Goal: Communication & Community: Answer question/provide support

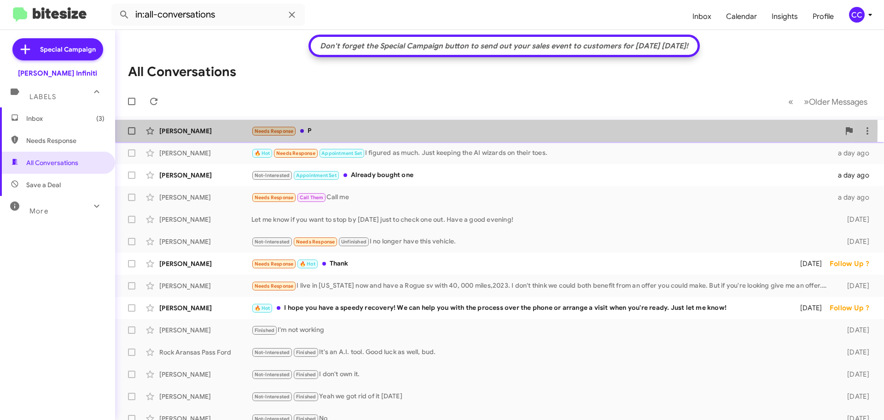
click at [339, 126] on div "Needs Response P" at bounding box center [545, 131] width 589 height 11
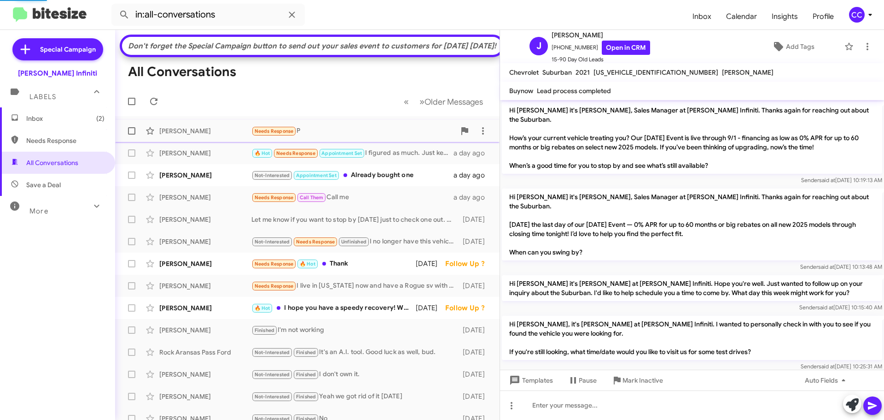
scroll to position [334, 0]
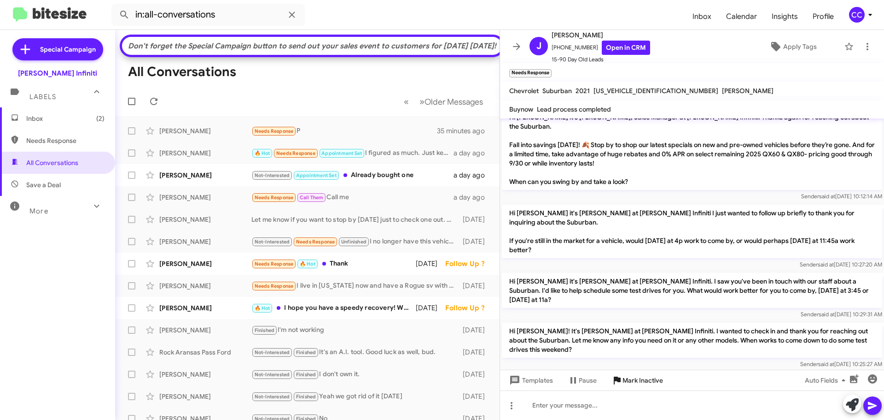
click at [623, 380] on span "Mark Inactive" at bounding box center [643, 380] width 41 height 17
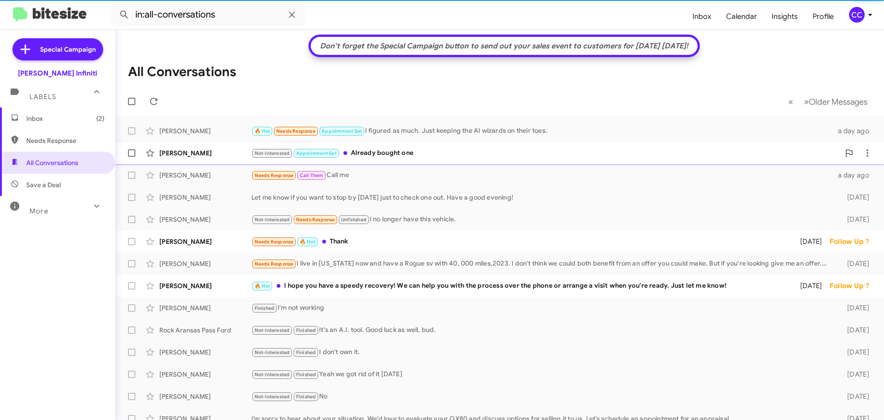
click at [392, 159] on div "Patricia Martin Not-Interested Appointment Set Already bought one a day ago" at bounding box center [500, 153] width 754 height 18
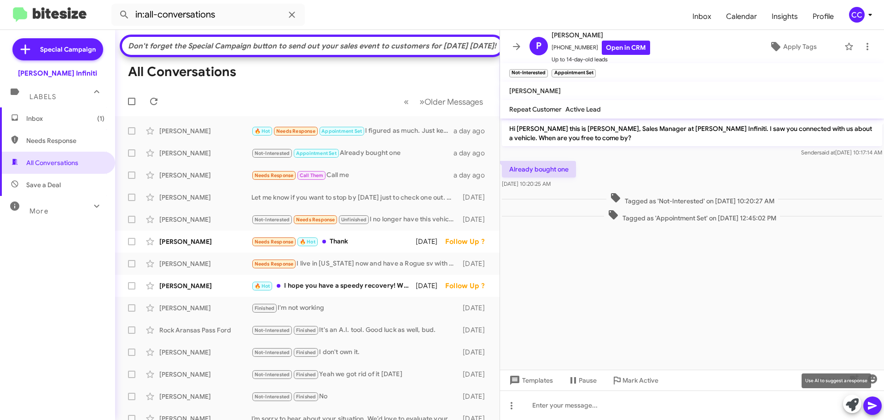
click at [850, 409] on icon at bounding box center [852, 404] width 13 height 13
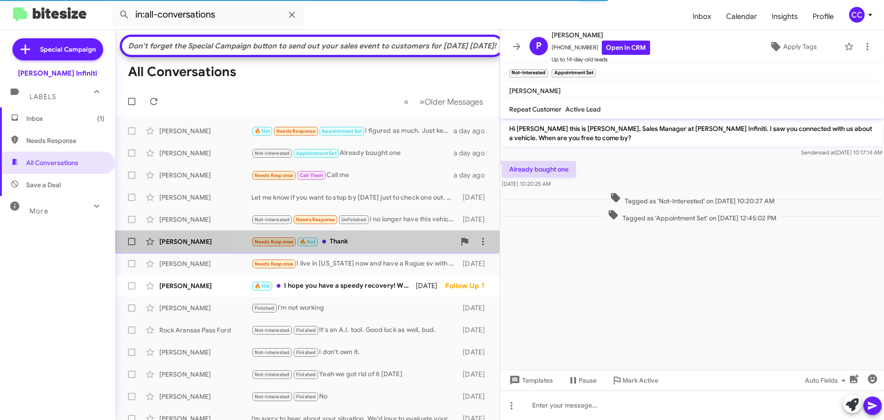
click at [381, 247] on div "Needs Response 🔥 Hot Thank" at bounding box center [353, 241] width 204 height 11
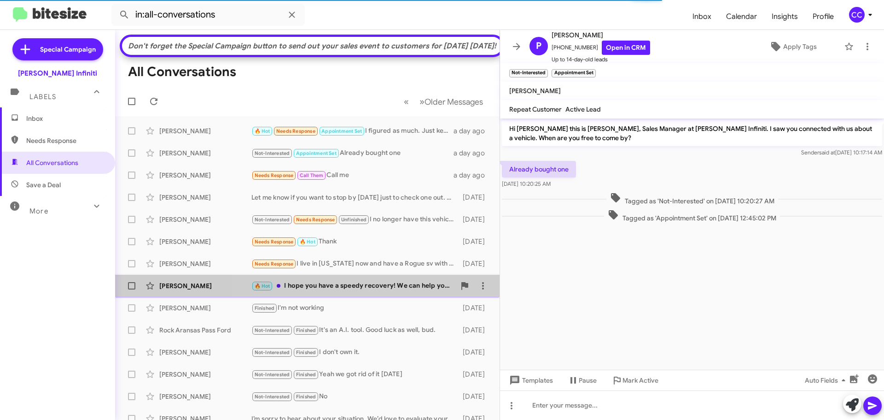
click at [369, 291] on div "🔥 Hot I hope you have a speedy recovery! We can help you with the process over …" at bounding box center [353, 286] width 204 height 11
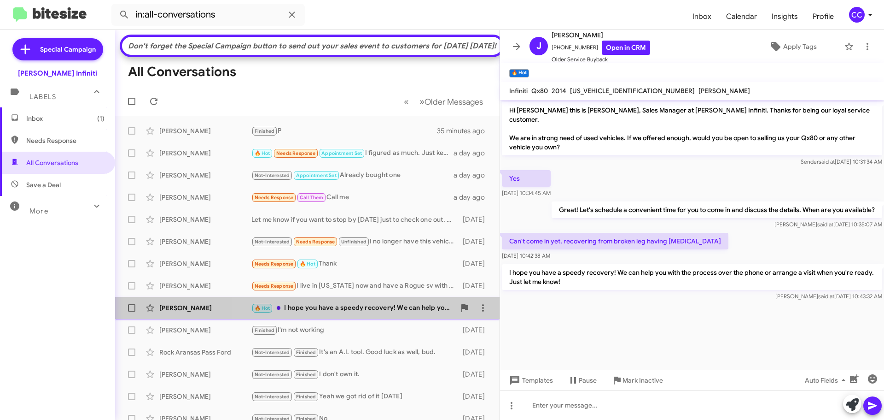
click at [383, 313] on div "🔥 Hot I hope you have a speedy recovery! We can help you with the process over …" at bounding box center [353, 308] width 204 height 11
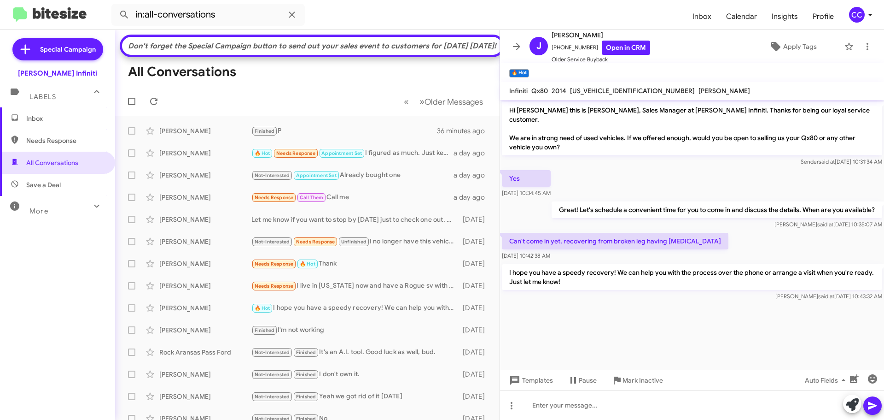
click at [44, 117] on span "Inbox" at bounding box center [65, 118] width 78 height 9
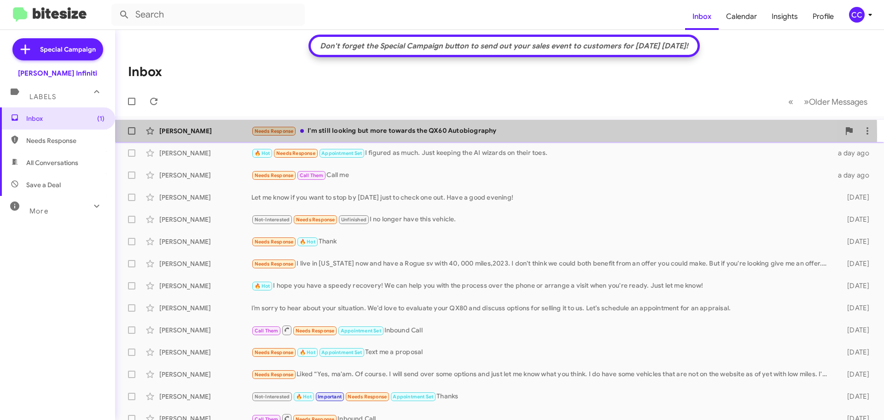
click at [331, 135] on div "Needs Response I'm still looking but more towards the QX60 Autobiography" at bounding box center [545, 131] width 589 height 11
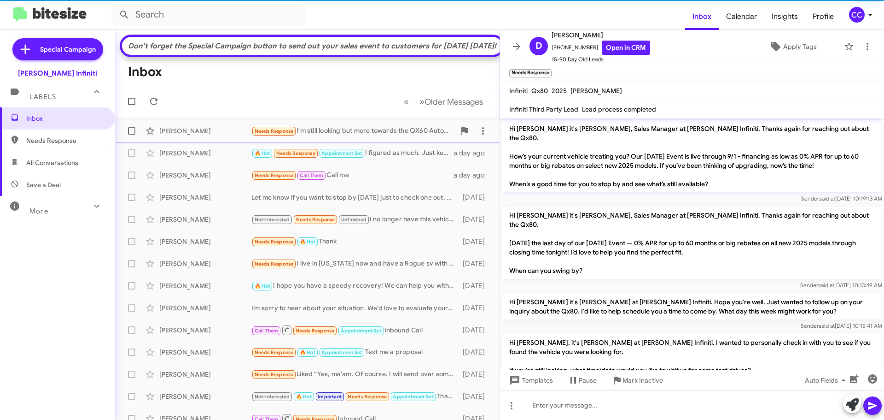
scroll to position [316, 0]
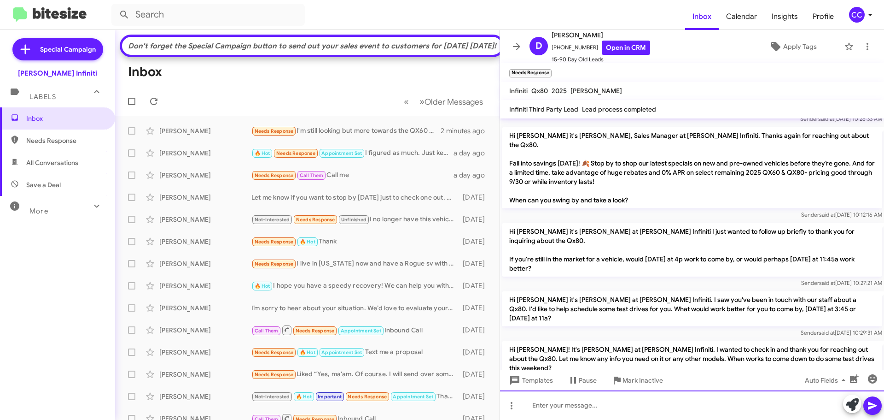
click at [668, 407] on div at bounding box center [692, 404] width 384 height 29
click at [780, 404] on div "Yes, sir. Did we answer all of your questions? Do you need me to send over any …" at bounding box center [692, 404] width 384 height 29
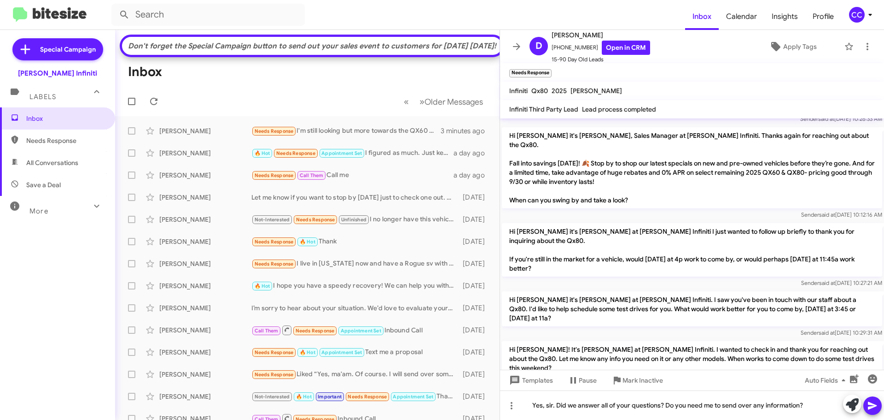
click at [876, 405] on icon at bounding box center [872, 406] width 9 height 8
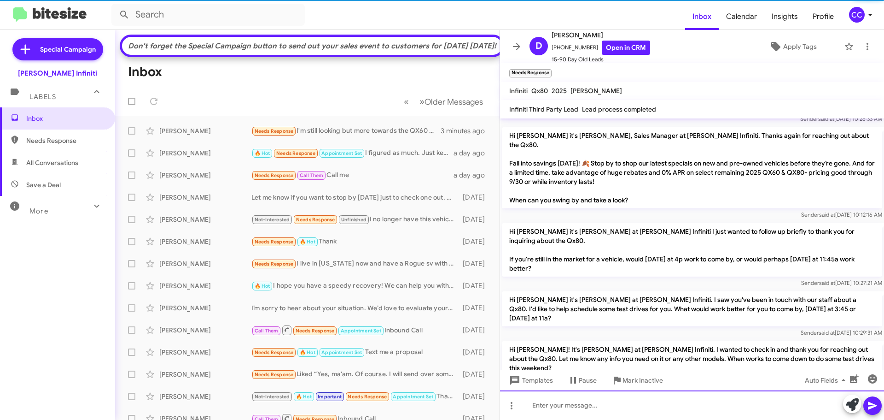
scroll to position [0, 0]
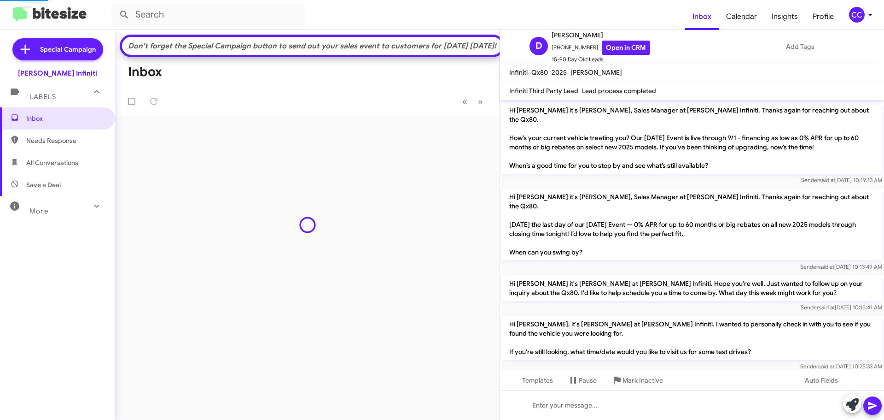
scroll to position [349, 0]
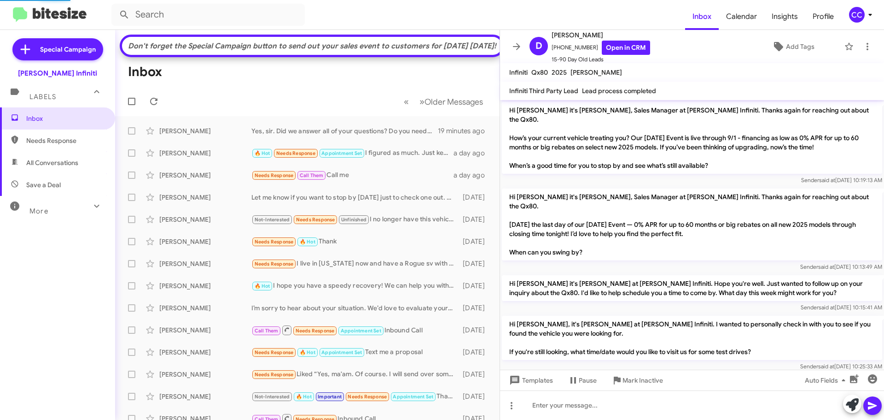
scroll to position [349, 0]
